Goal: Task Accomplishment & Management: Use online tool/utility

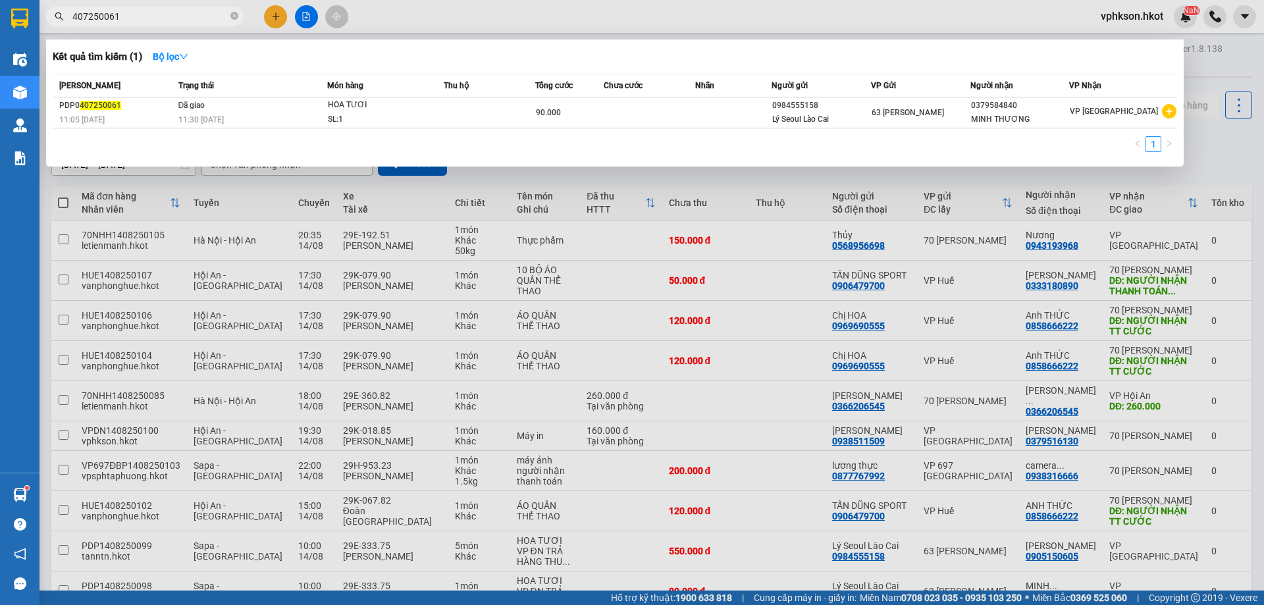
click at [234, 15] on icon "close-circle" at bounding box center [234, 16] width 8 height 8
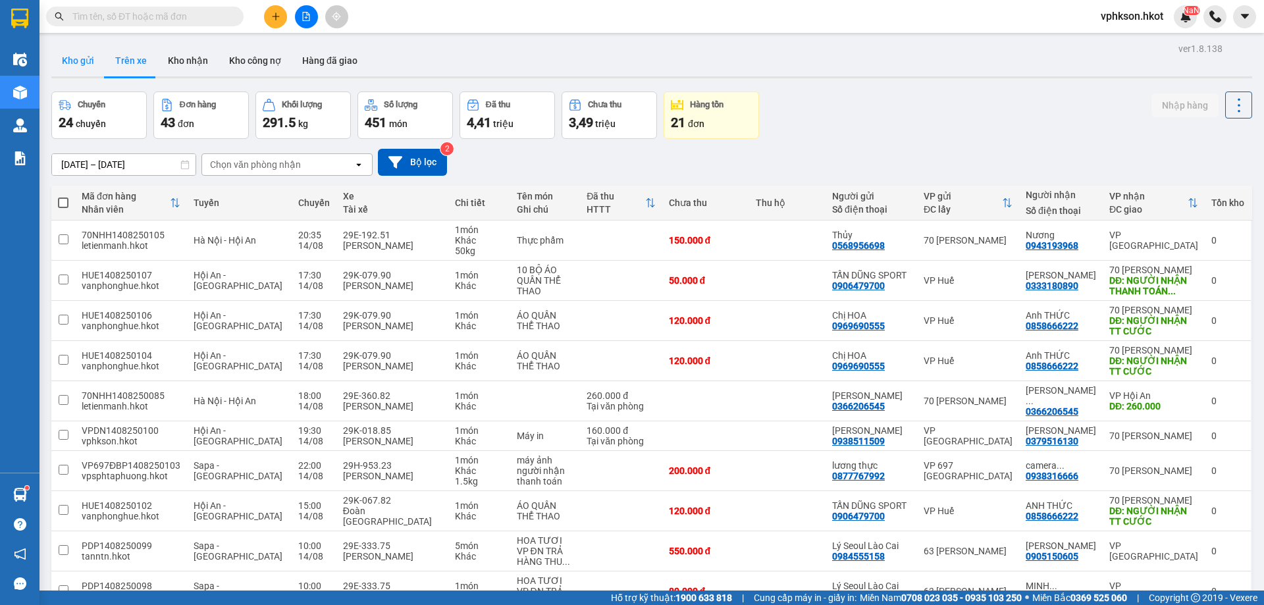
click at [72, 56] on button "Kho gửi" at bounding box center [77, 61] width 53 height 32
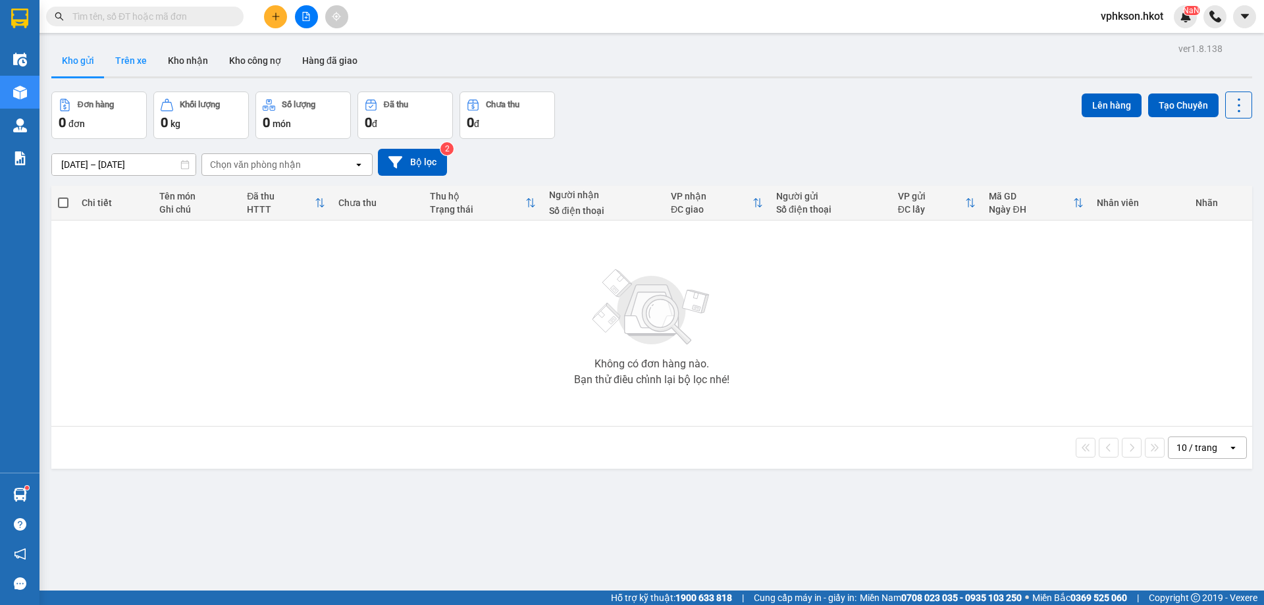
click at [121, 61] on button "Trên xe" at bounding box center [131, 61] width 53 height 32
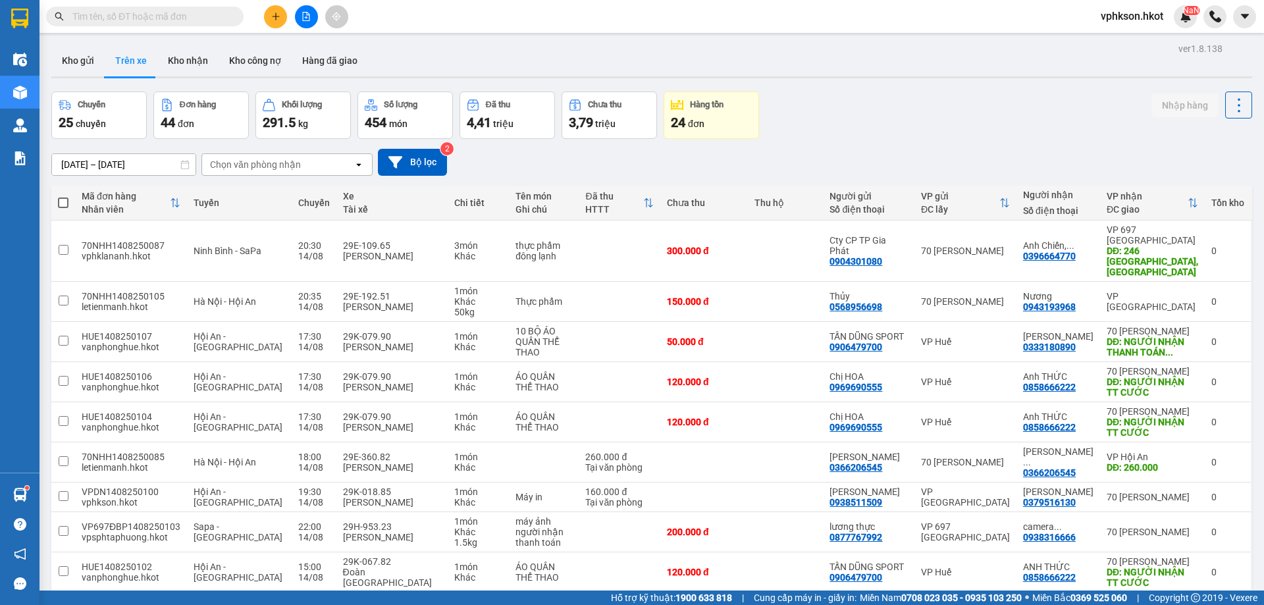
click at [243, 169] on div "Chọn văn phòng nhận" at bounding box center [255, 164] width 91 height 13
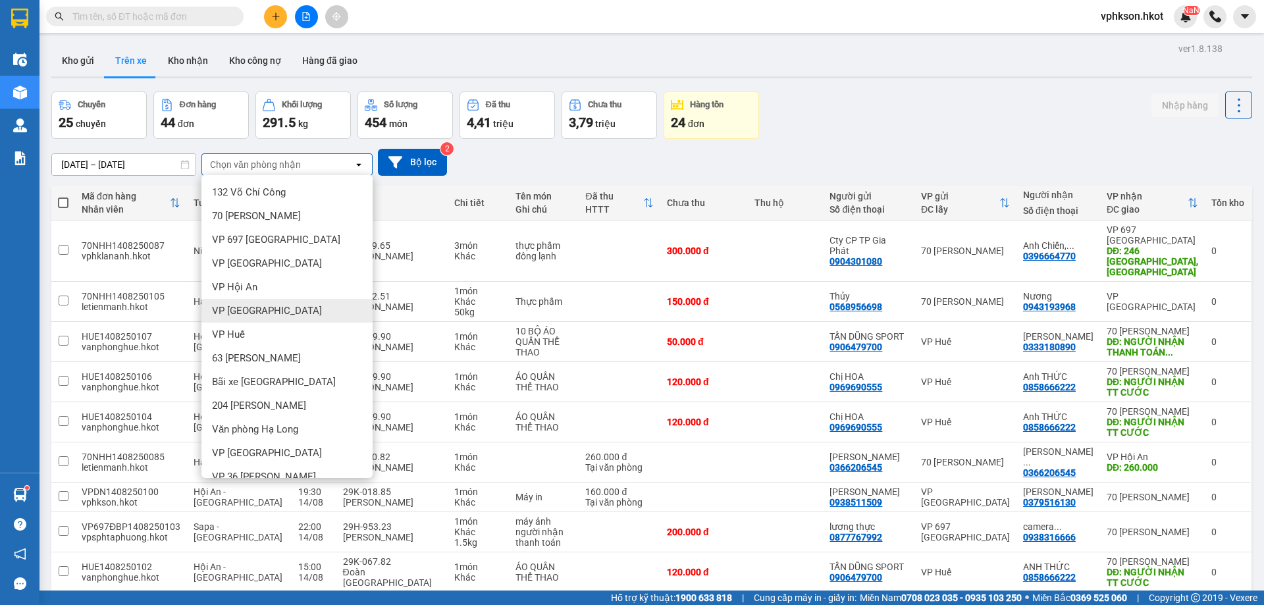
click at [259, 317] on span "VP [GEOGRAPHIC_DATA]" at bounding box center [267, 310] width 110 height 13
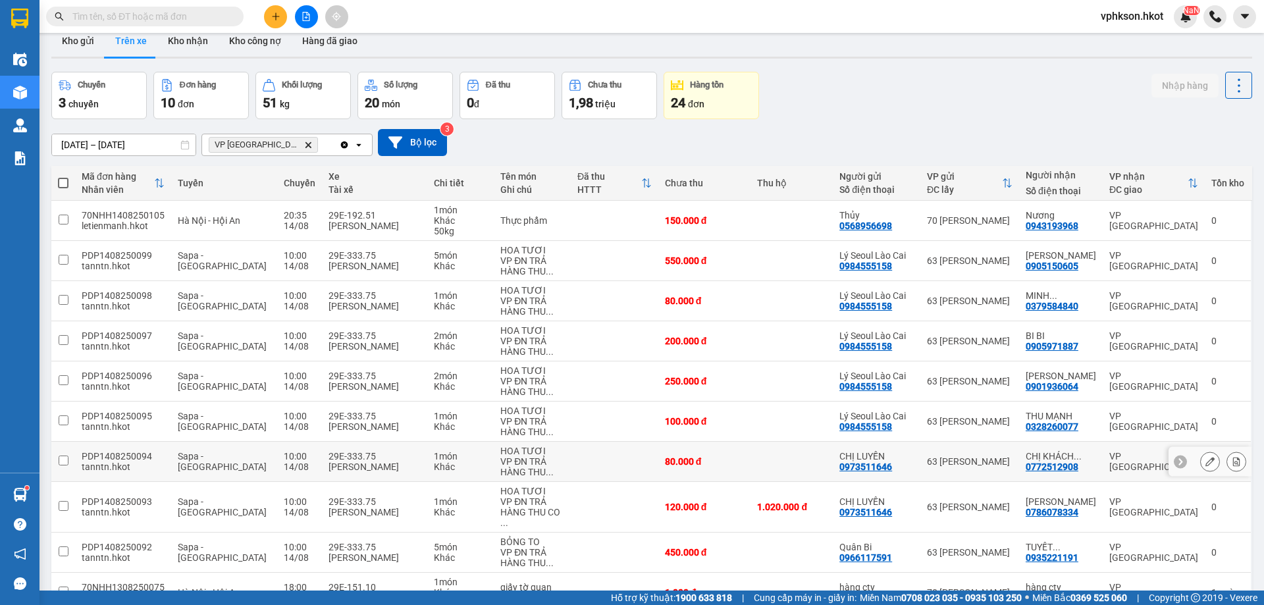
scroll to position [86, 0]
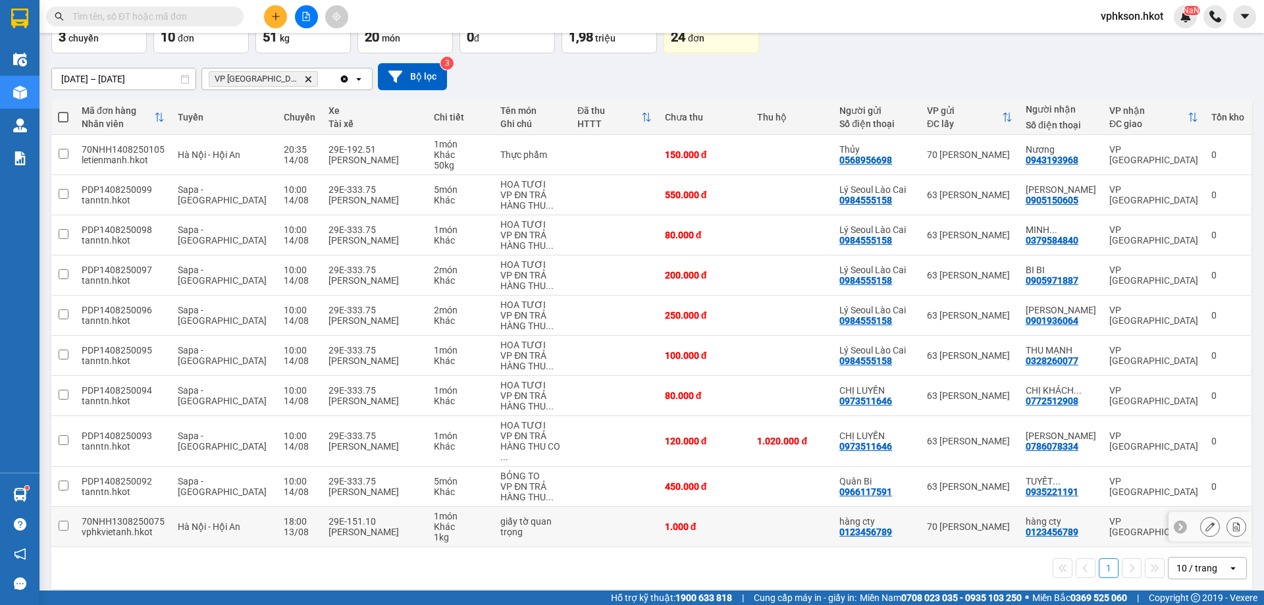
click at [99, 527] on div "vphkvietanh.hkot" at bounding box center [123, 532] width 83 height 11
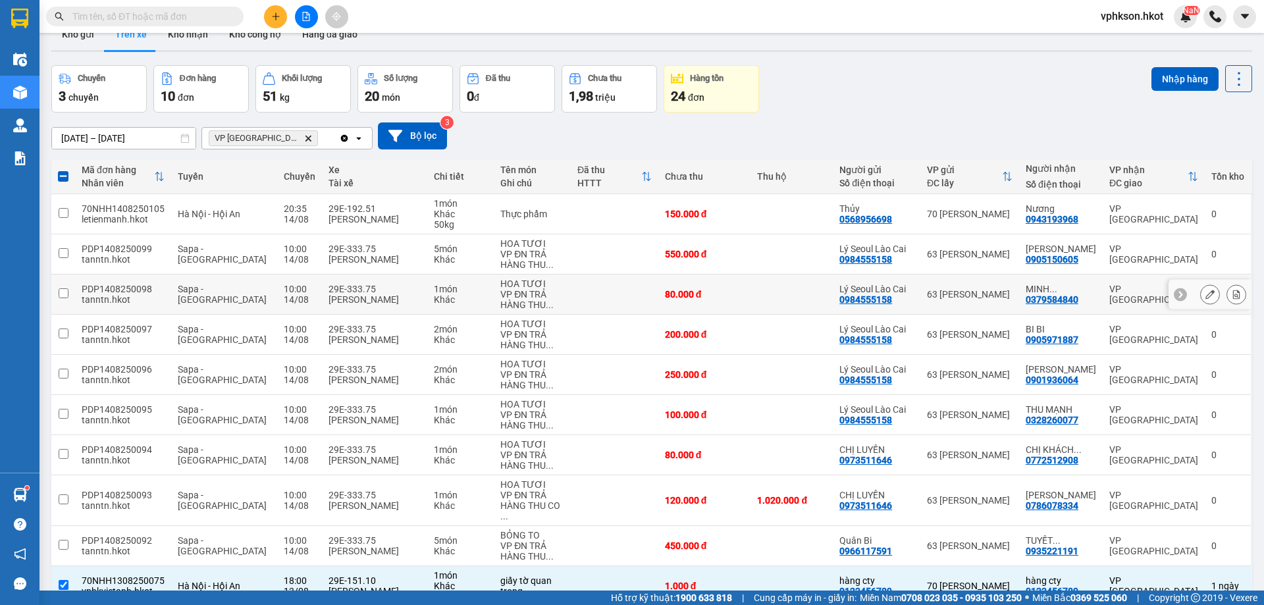
scroll to position [0, 0]
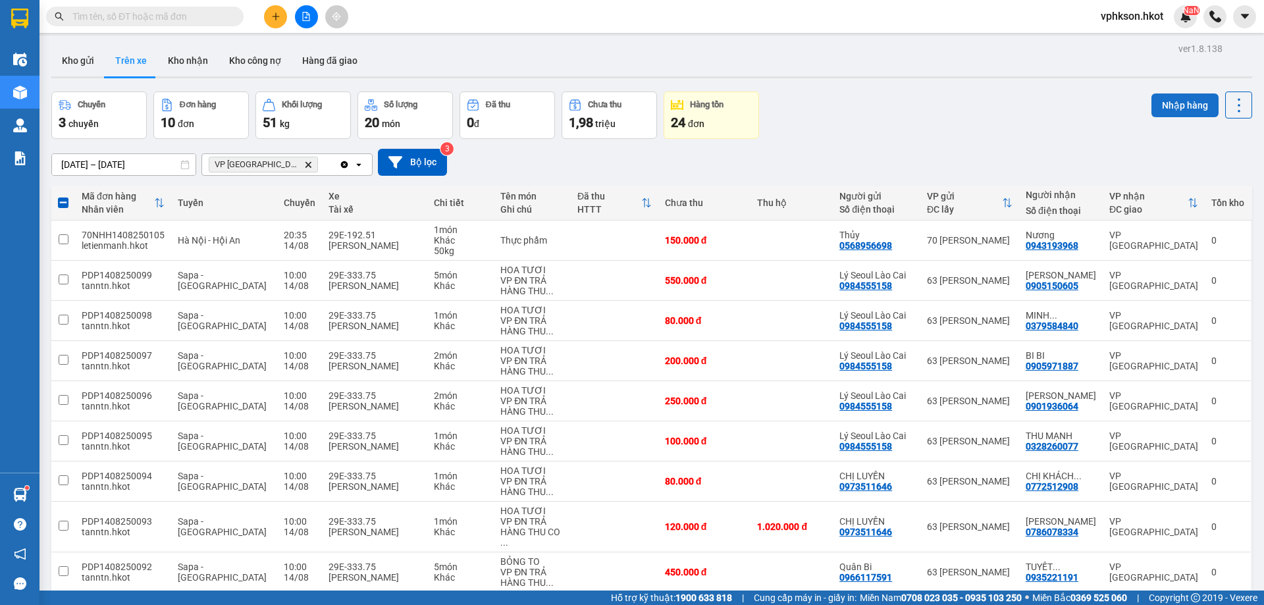
click at [1168, 103] on button "Nhập hàng" at bounding box center [1185, 105] width 67 height 24
checkbox input "false"
click at [194, 60] on button "Kho nhận" at bounding box center [187, 61] width 61 height 32
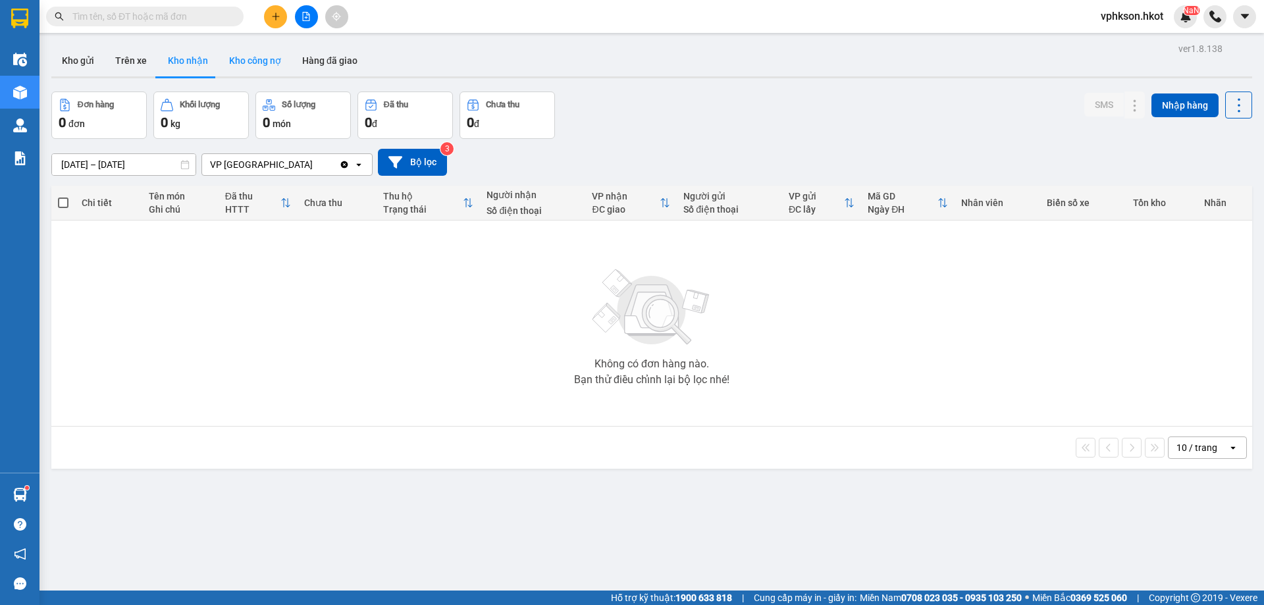
click at [257, 55] on button "Kho công nợ" at bounding box center [255, 61] width 73 height 32
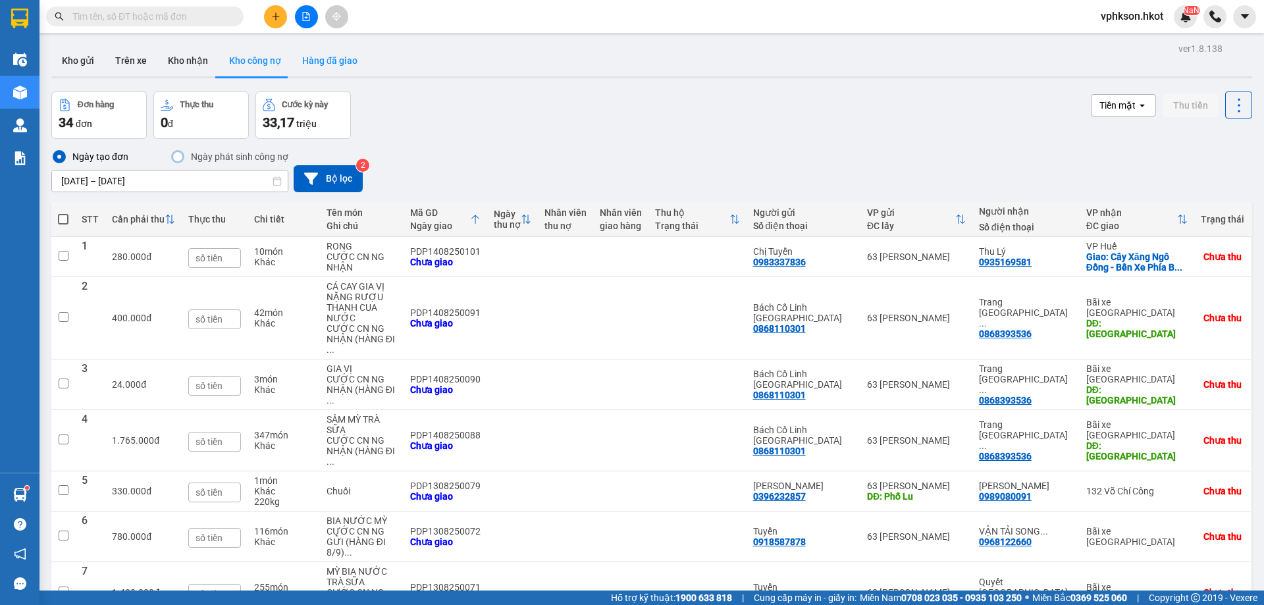
click at [303, 63] on button "Hàng đã giao" at bounding box center [330, 61] width 76 height 32
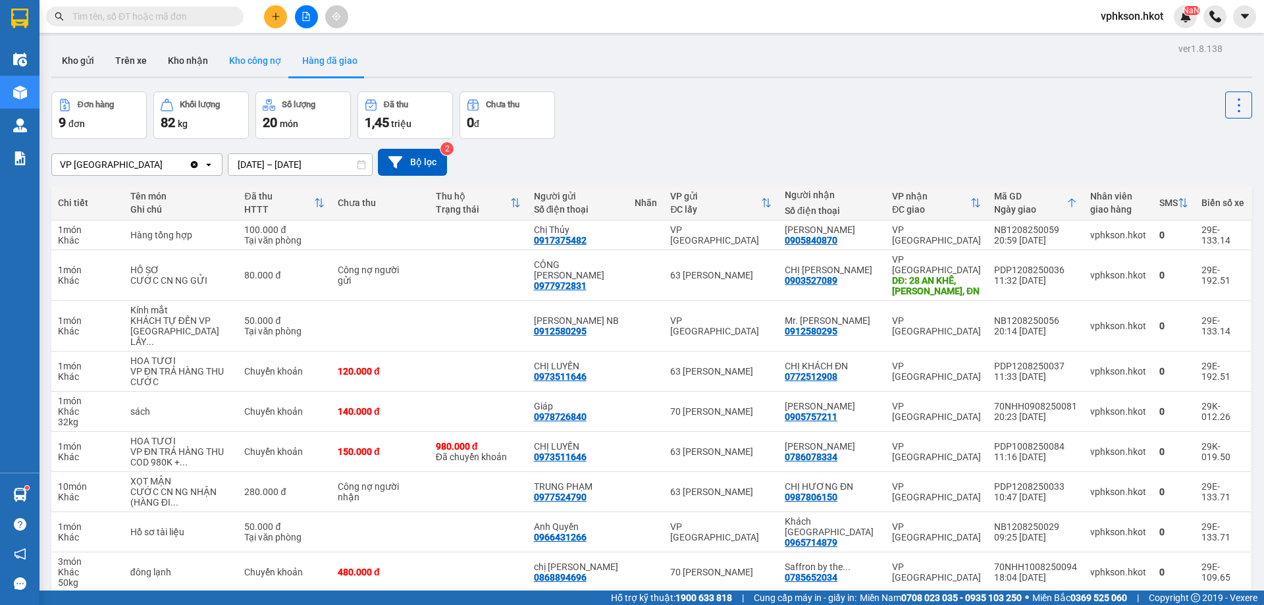
click at [266, 60] on button "Kho công nợ" at bounding box center [255, 61] width 73 height 32
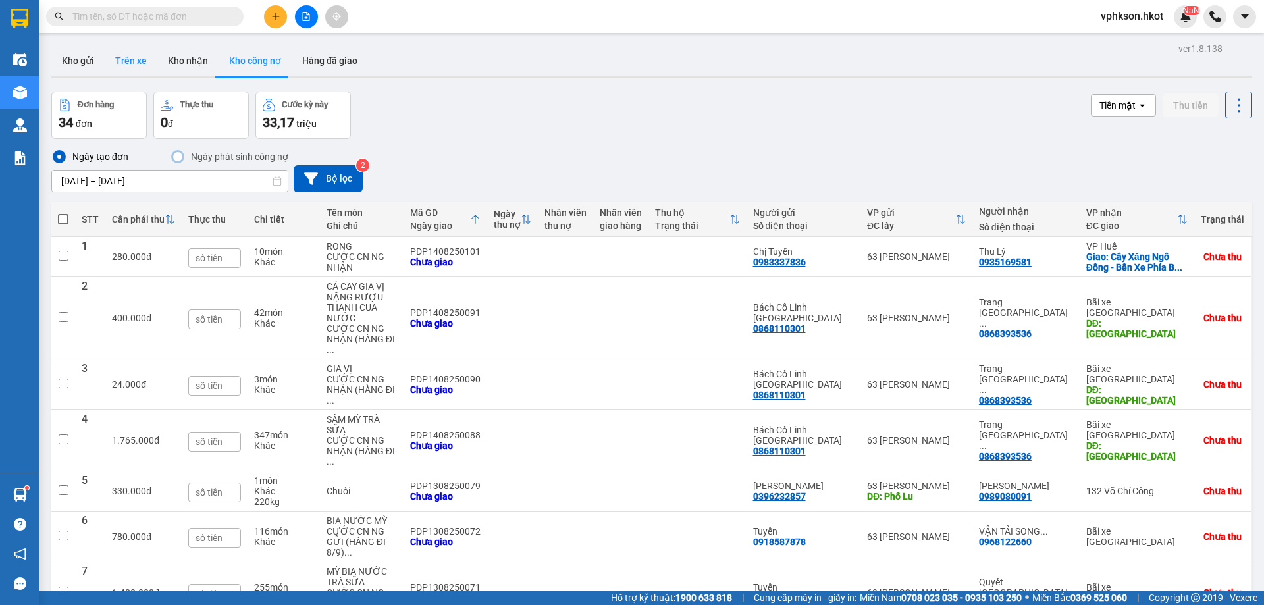
click at [138, 56] on button "Trên xe" at bounding box center [131, 61] width 53 height 32
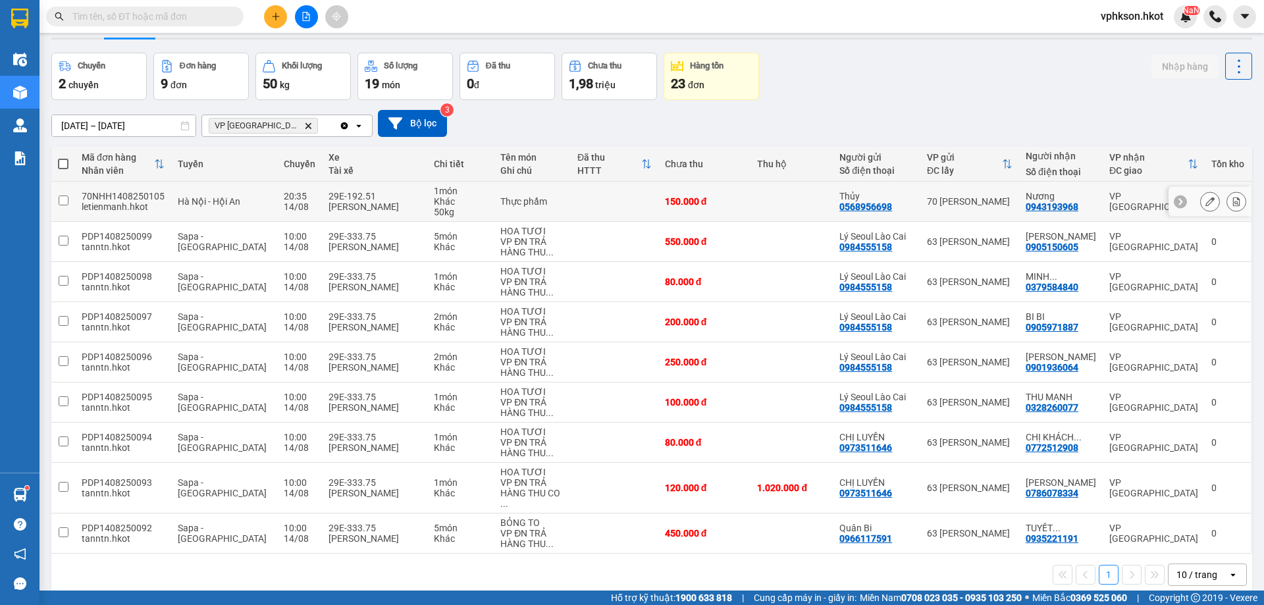
scroll to position [61, 0]
